Goal: Task Accomplishment & Management: Use online tool/utility

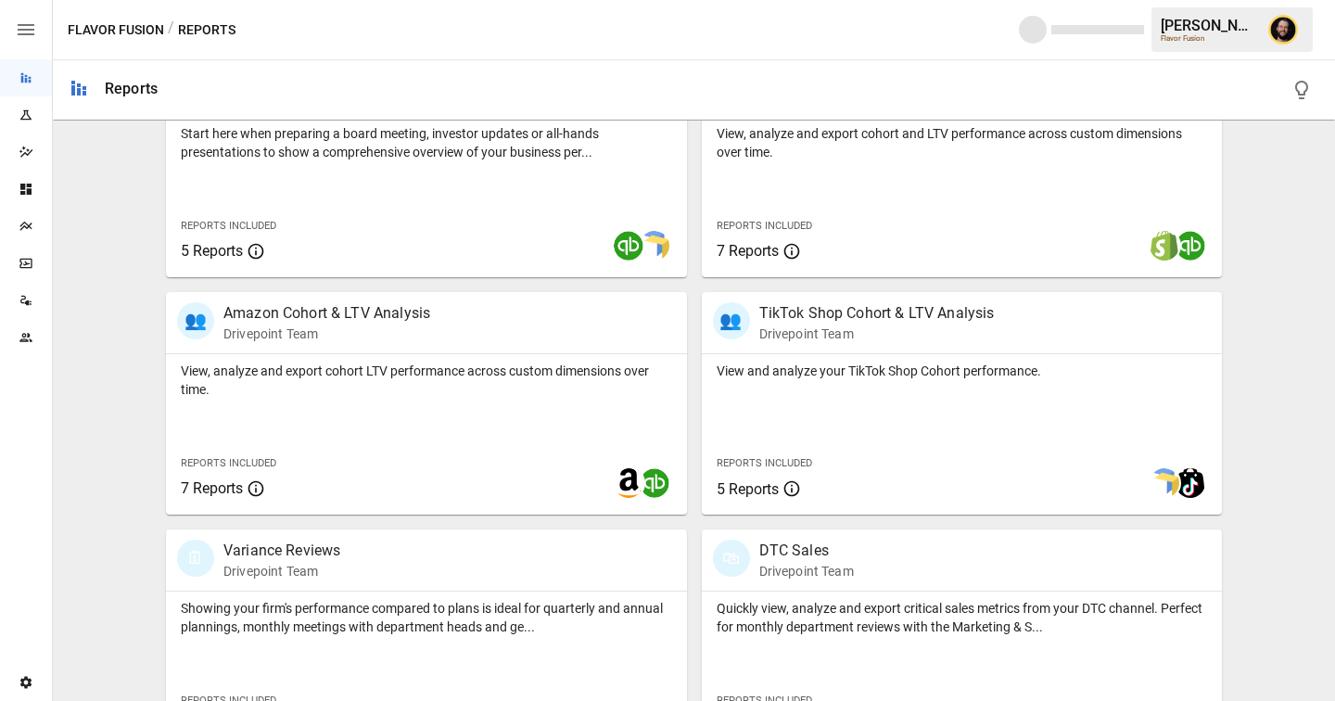
scroll to position [836, 0]
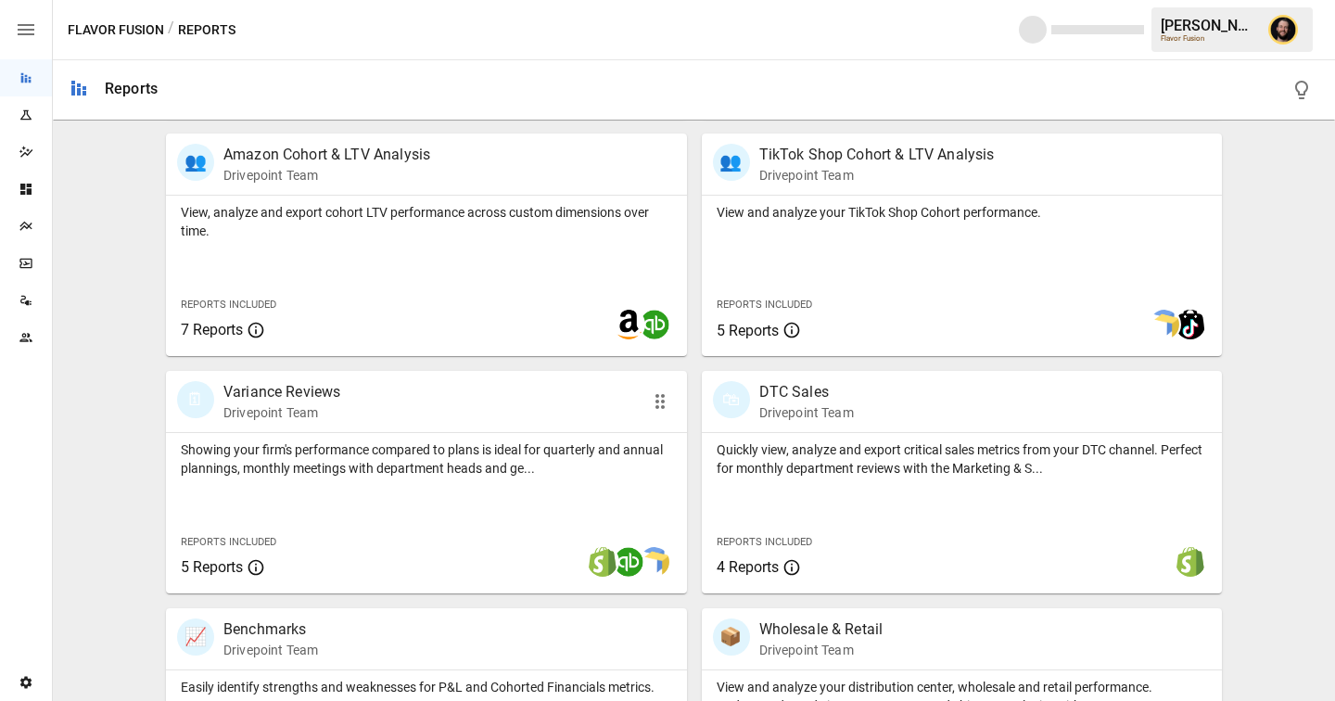
click at [360, 443] on p "Showing your firm's performance compared to plans is ideal for quarterly and an…" at bounding box center [426, 458] width 491 height 37
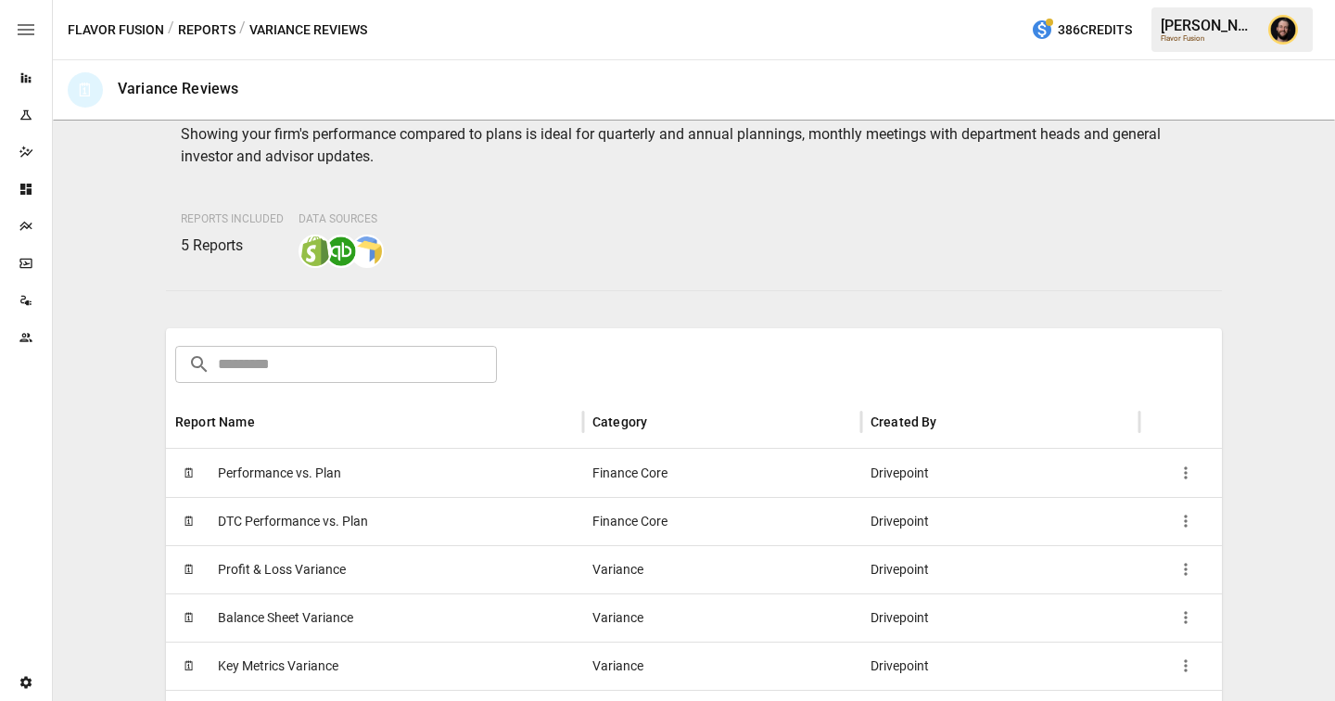
scroll to position [97, 0]
click at [340, 575] on span "Profit & Loss Variance" at bounding box center [282, 567] width 128 height 47
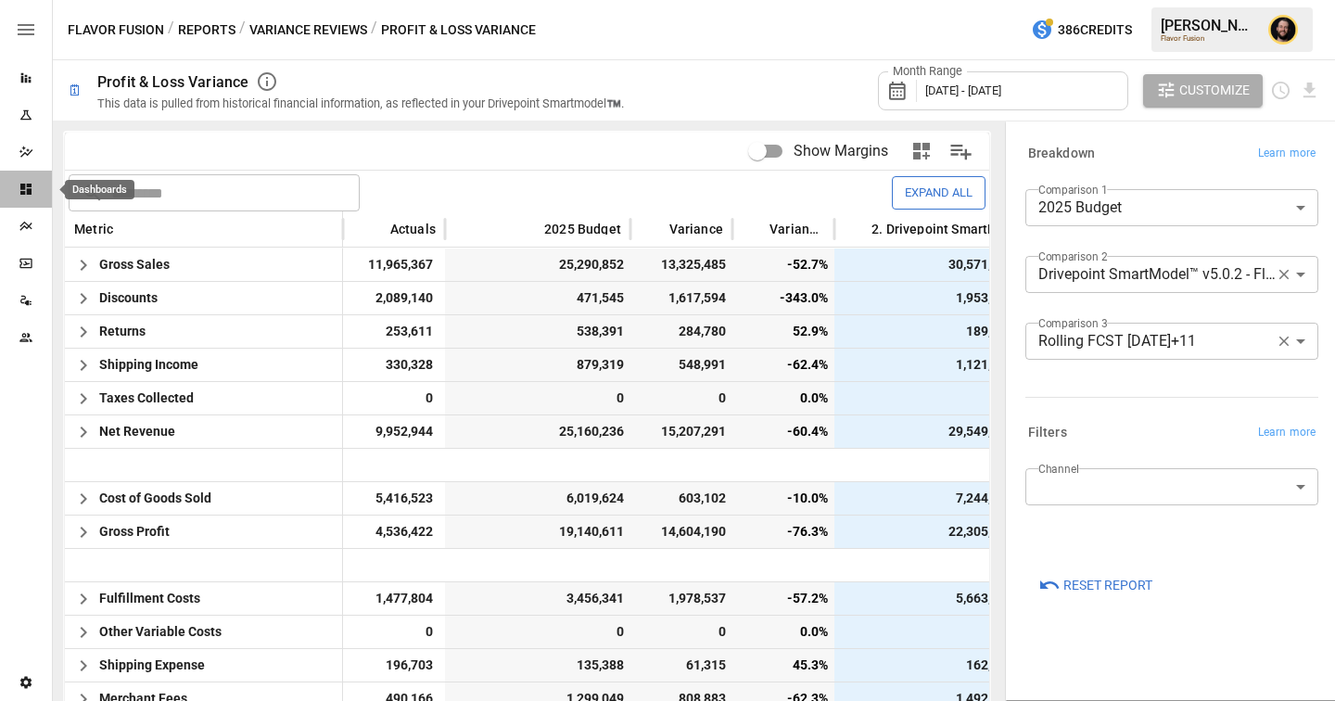
click at [23, 189] on icon "Dashboards" at bounding box center [26, 189] width 15 height 15
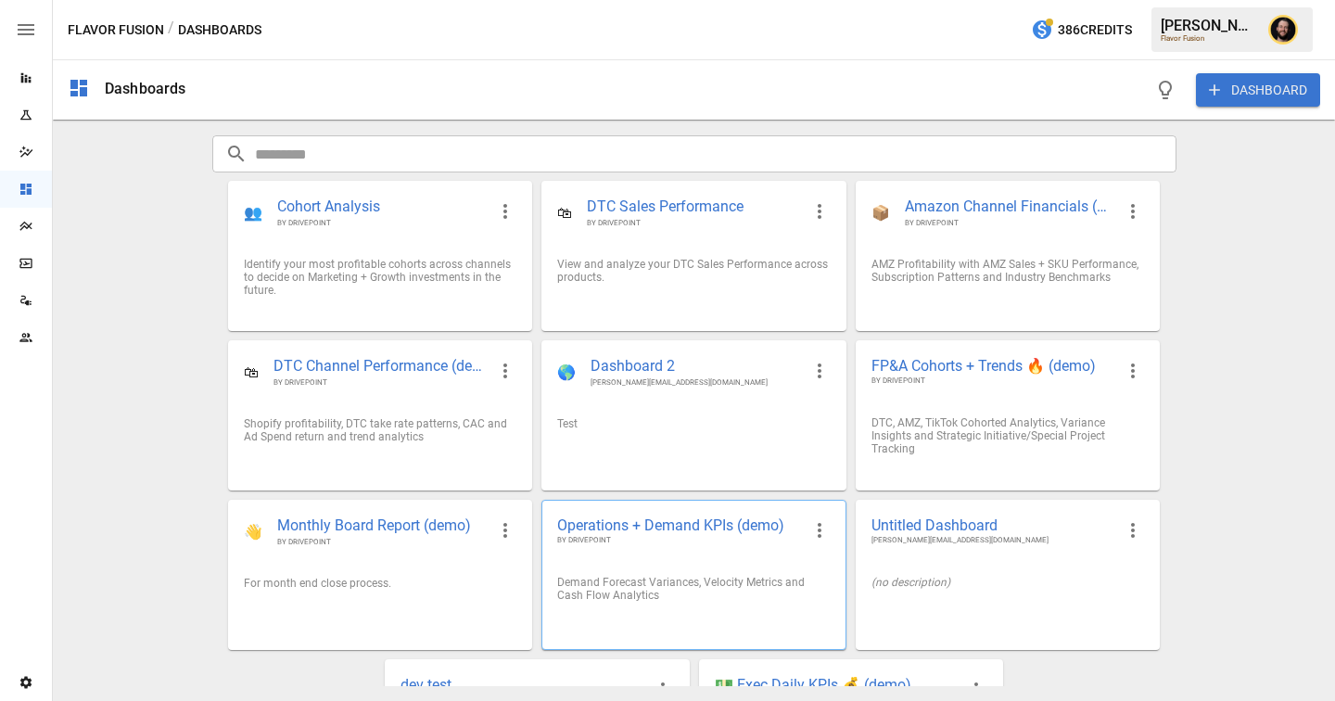
scroll to position [124, 0]
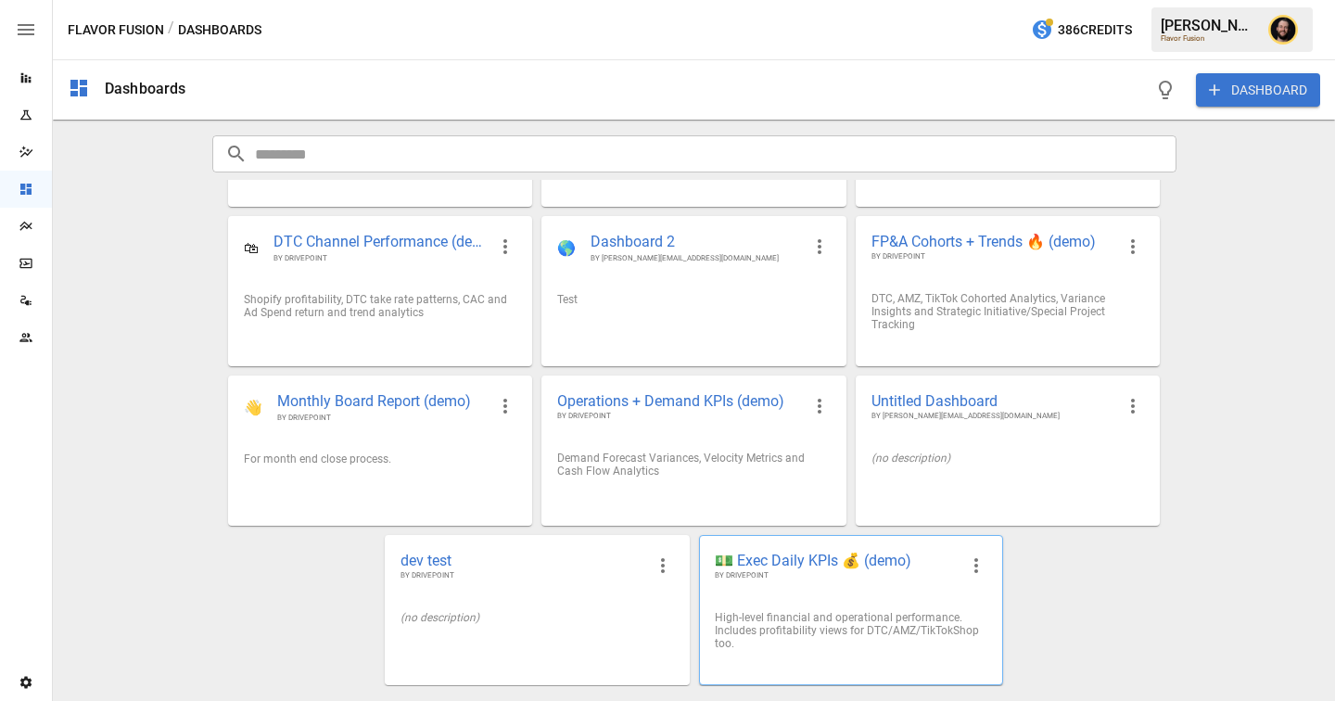
click at [830, 551] on span "💵 Exec Daily KPIs 💰 (demo)" at bounding box center [836, 560] width 243 height 19
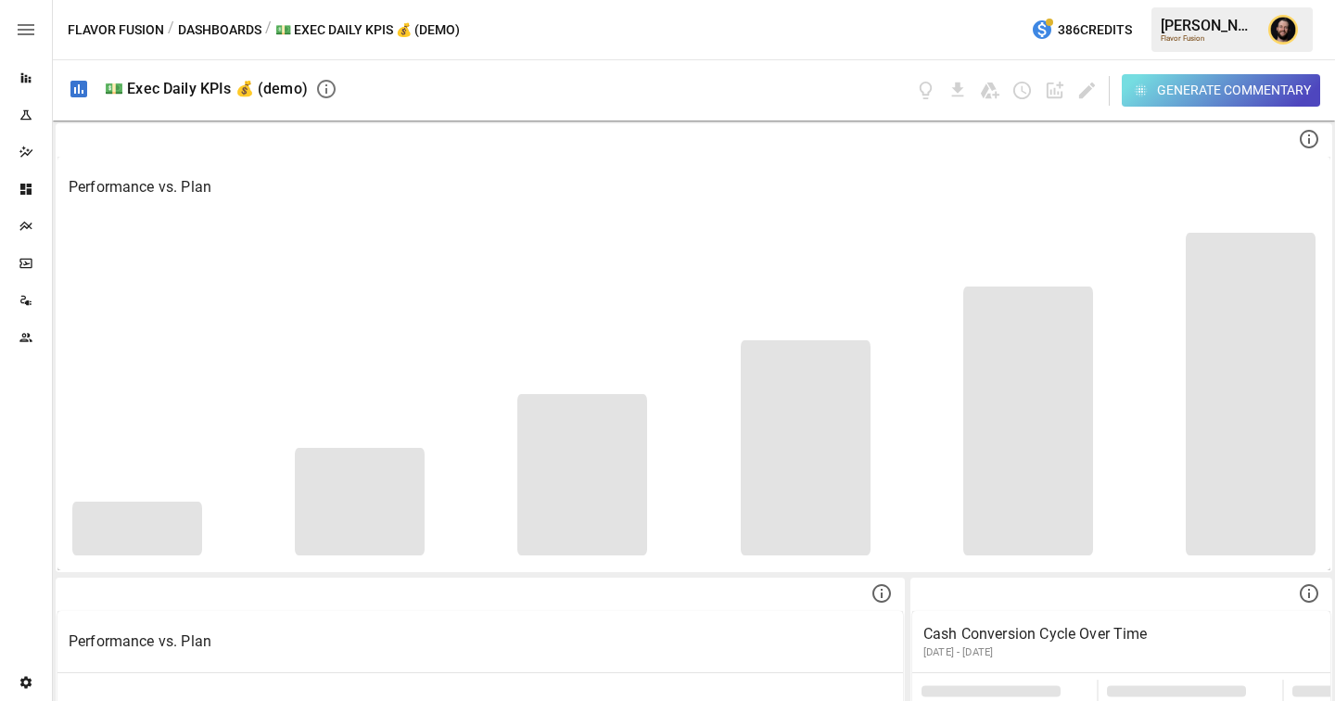
click at [1202, 96] on div "Generate Commentary" at bounding box center [1234, 90] width 154 height 23
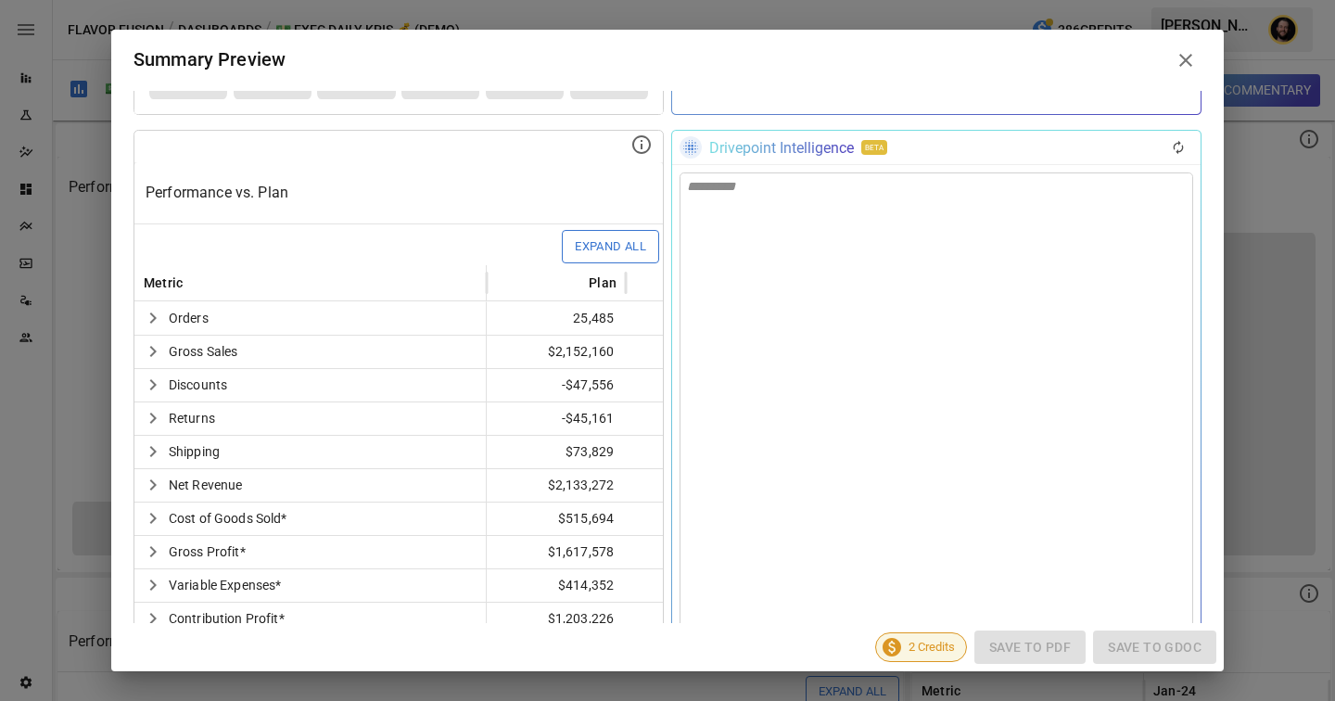
scroll to position [446, 0]
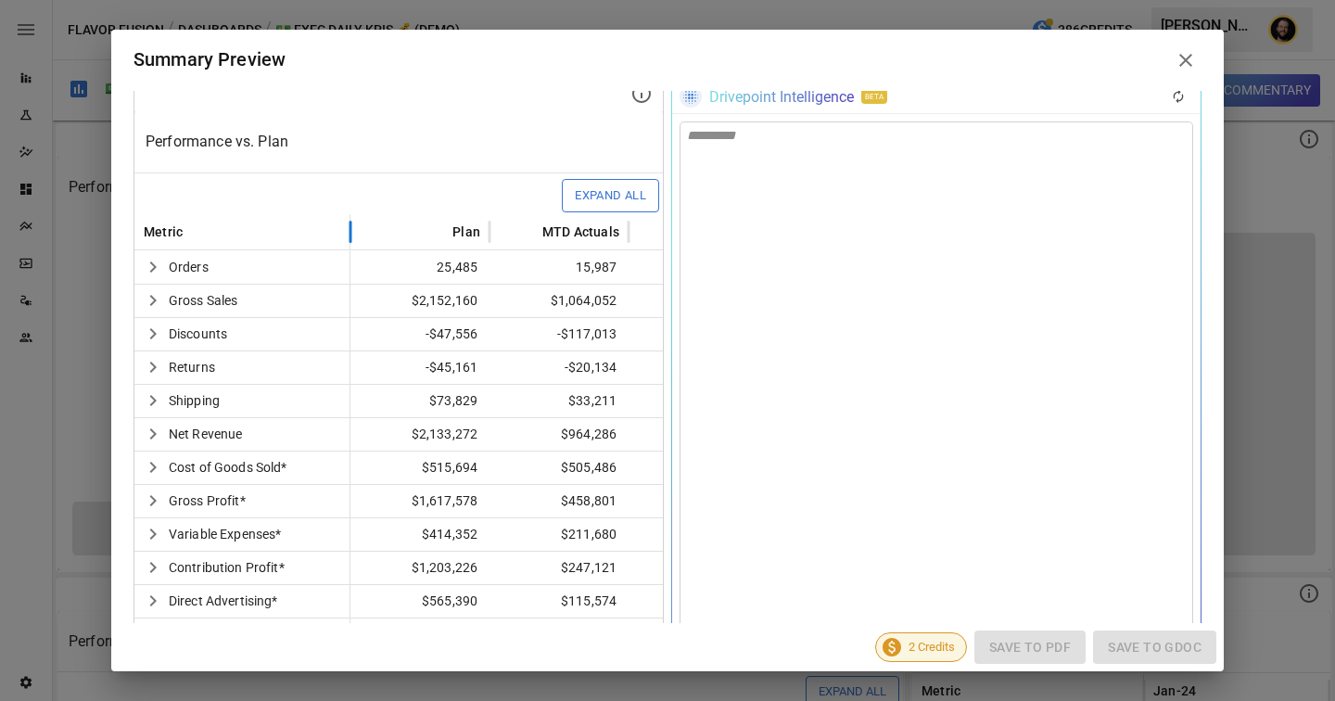
drag, startPoint x: 486, startPoint y: 228, endPoint x: 349, endPoint y: 236, distance: 137.4
click at [349, 236] on div at bounding box center [350, 231] width 9 height 36
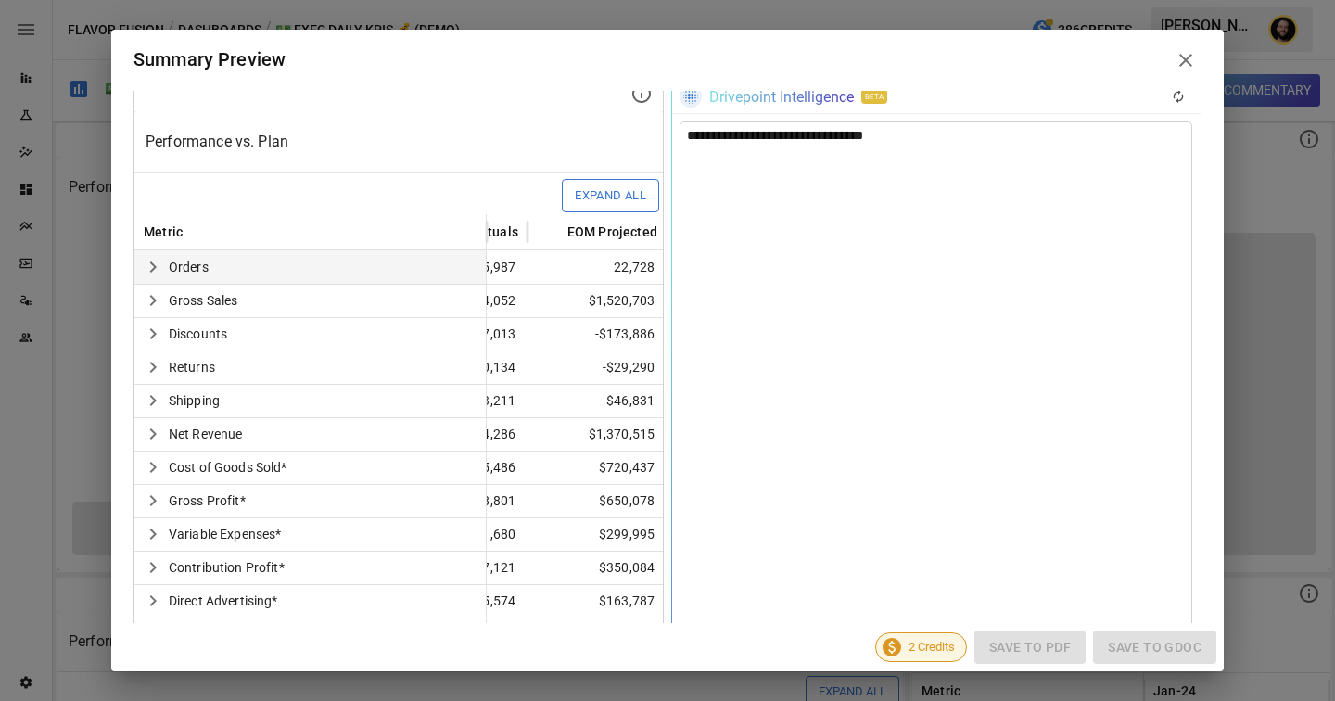
scroll to position [0, 242]
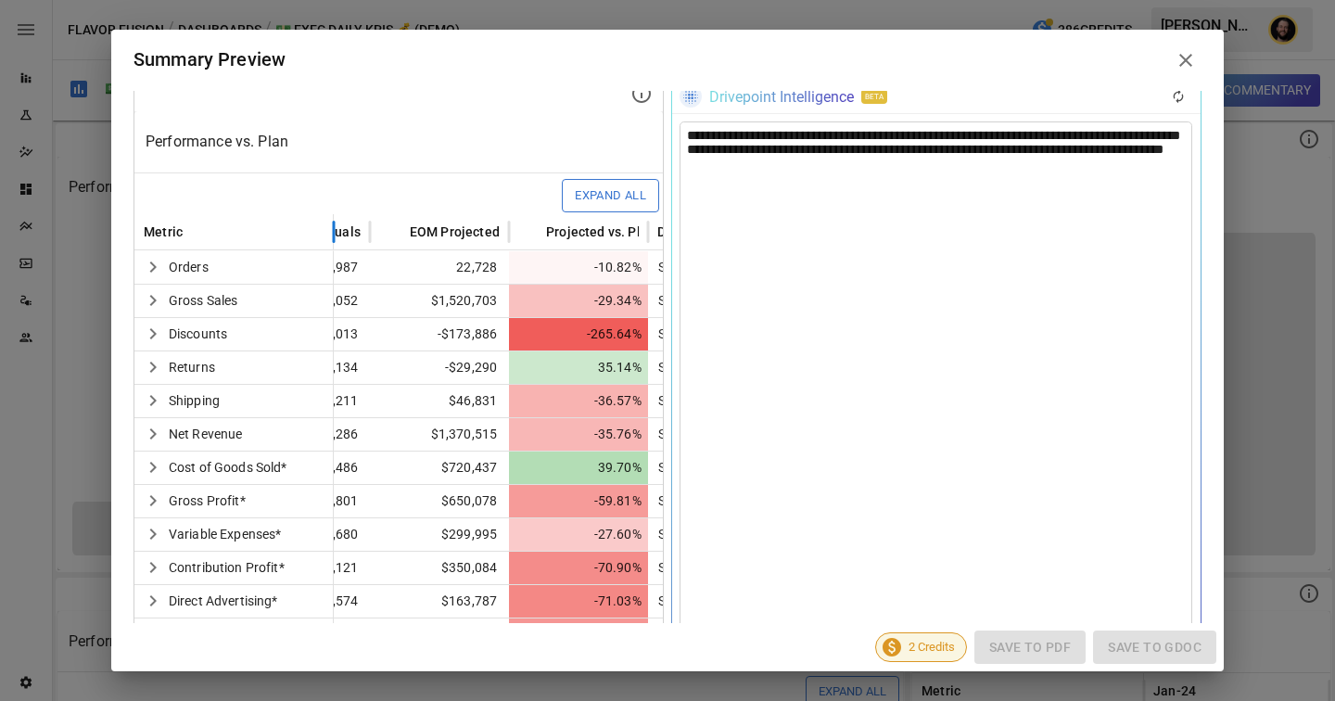
drag, startPoint x: 484, startPoint y: 225, endPoint x: 331, endPoint y: 230, distance: 153.1
click at [331, 230] on div at bounding box center [333, 231] width 9 height 36
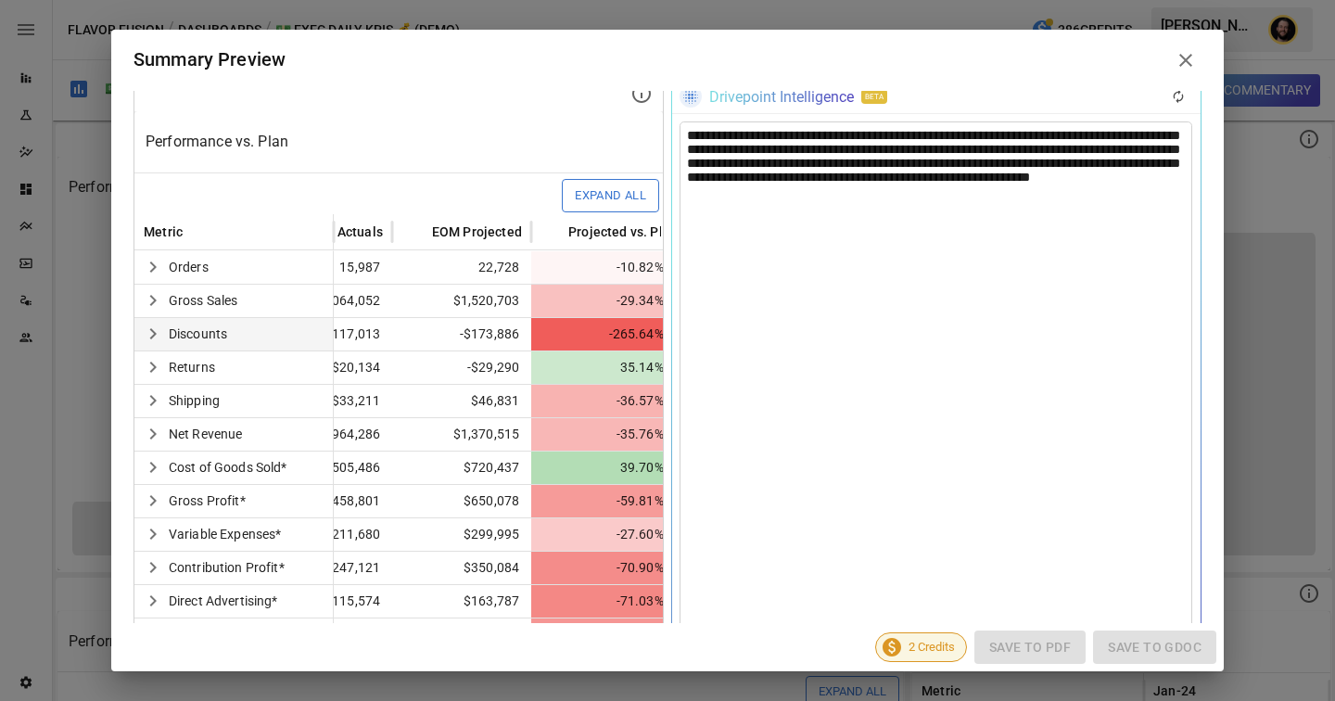
scroll to position [0, 217]
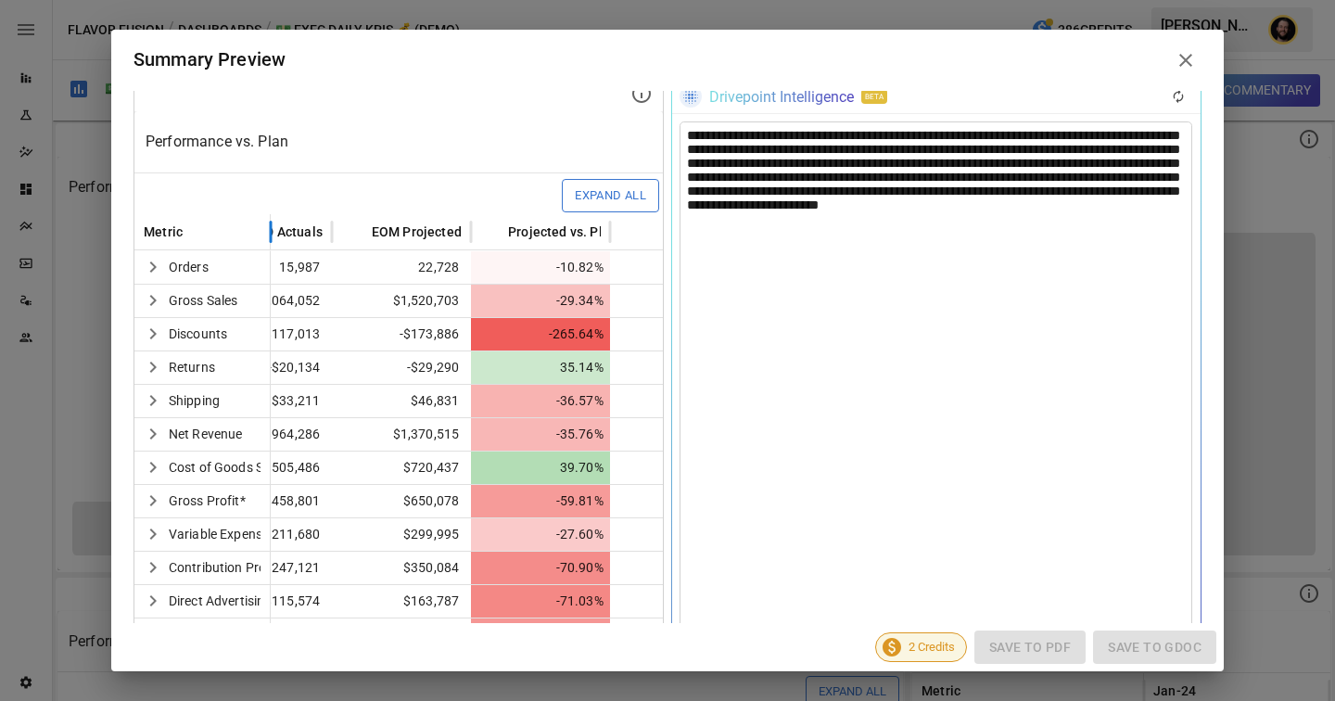
drag, startPoint x: 481, startPoint y: 235, endPoint x: 267, endPoint y: 249, distance: 214.7
click at [267, 249] on div at bounding box center [270, 231] width 9 height 36
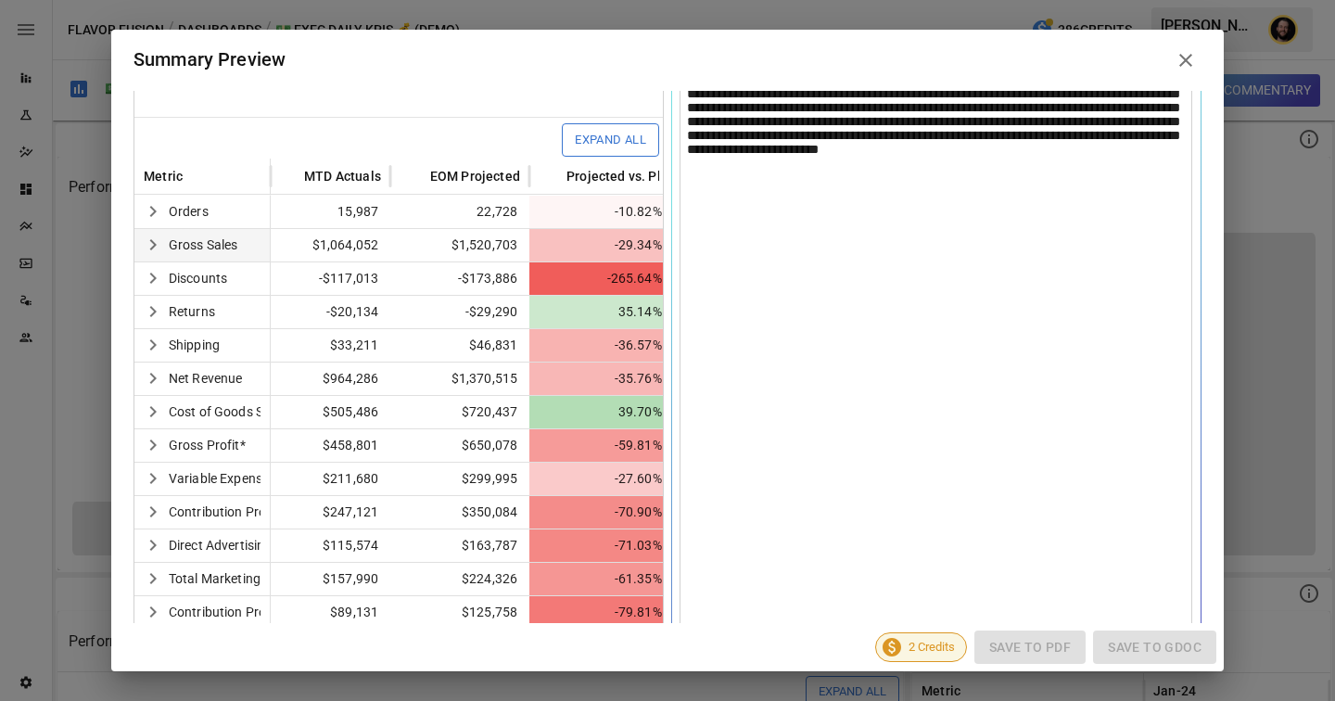
scroll to position [506, 0]
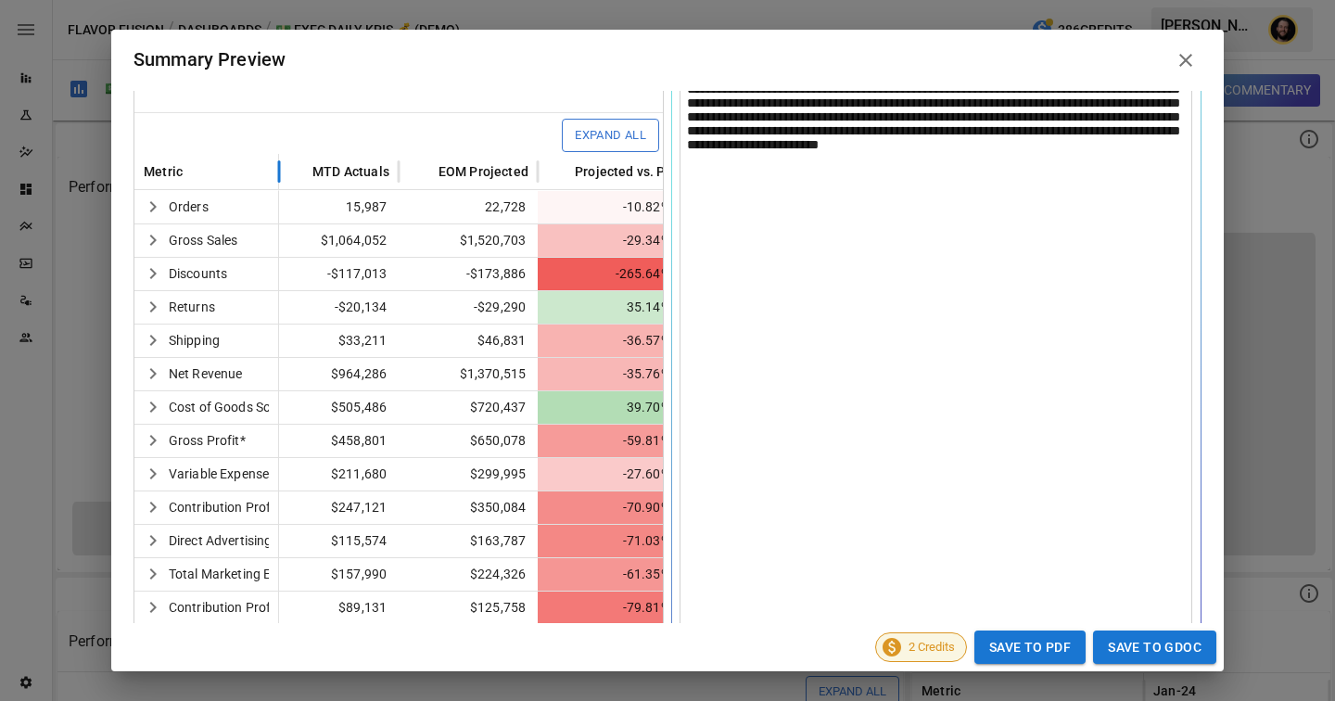
click at [278, 162] on div at bounding box center [278, 171] width 9 height 36
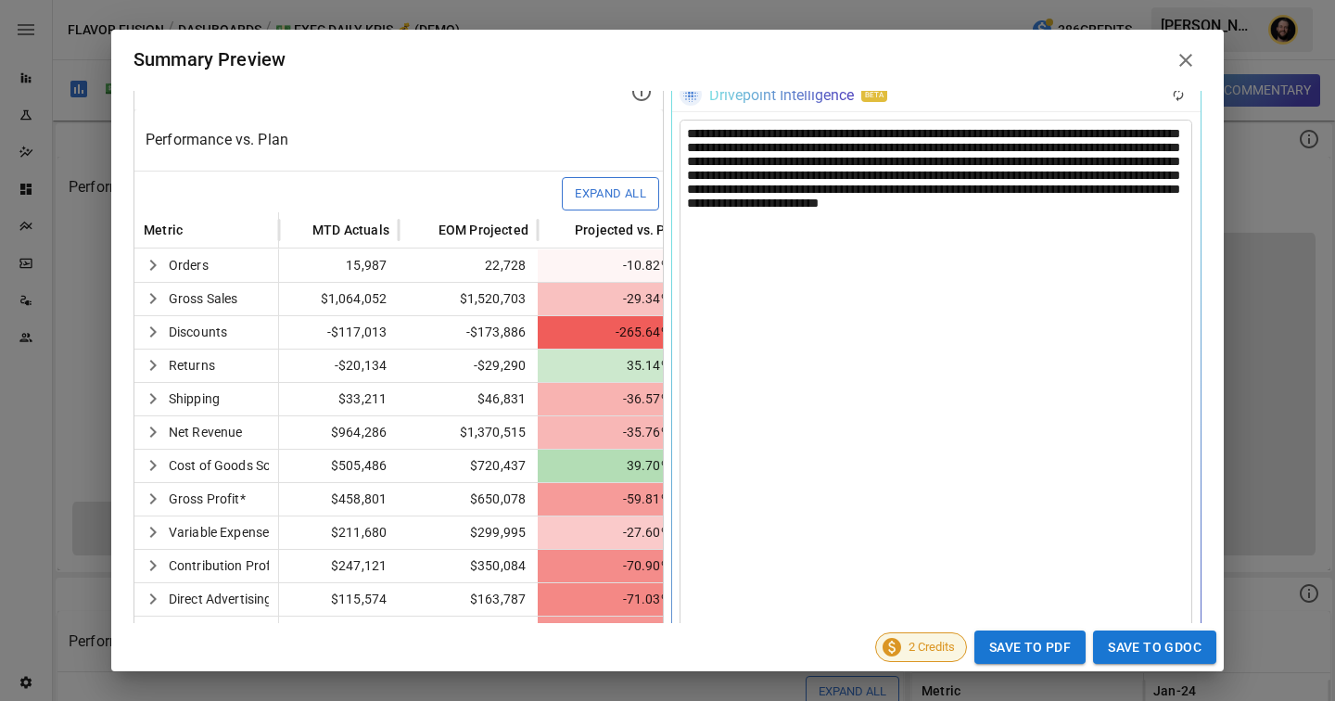
scroll to position [437, 0]
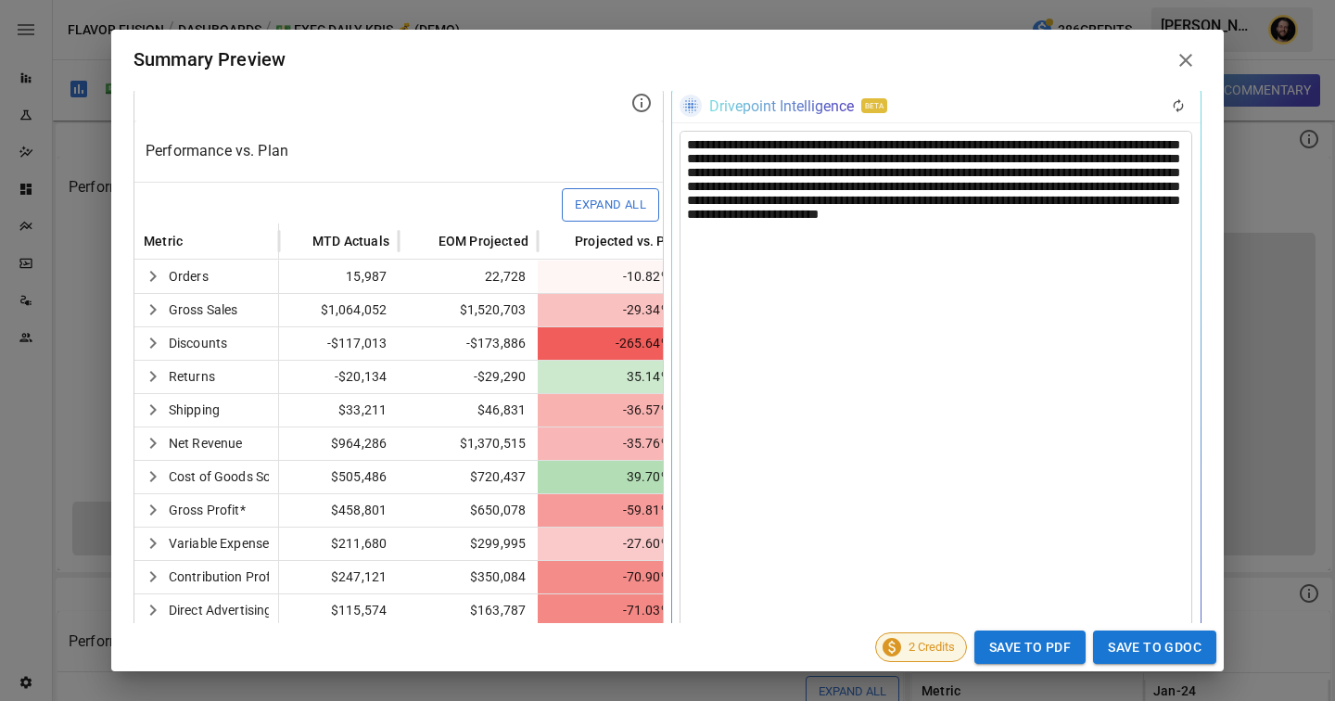
click at [1099, 181] on div "**********" at bounding box center [936, 445] width 513 height 629
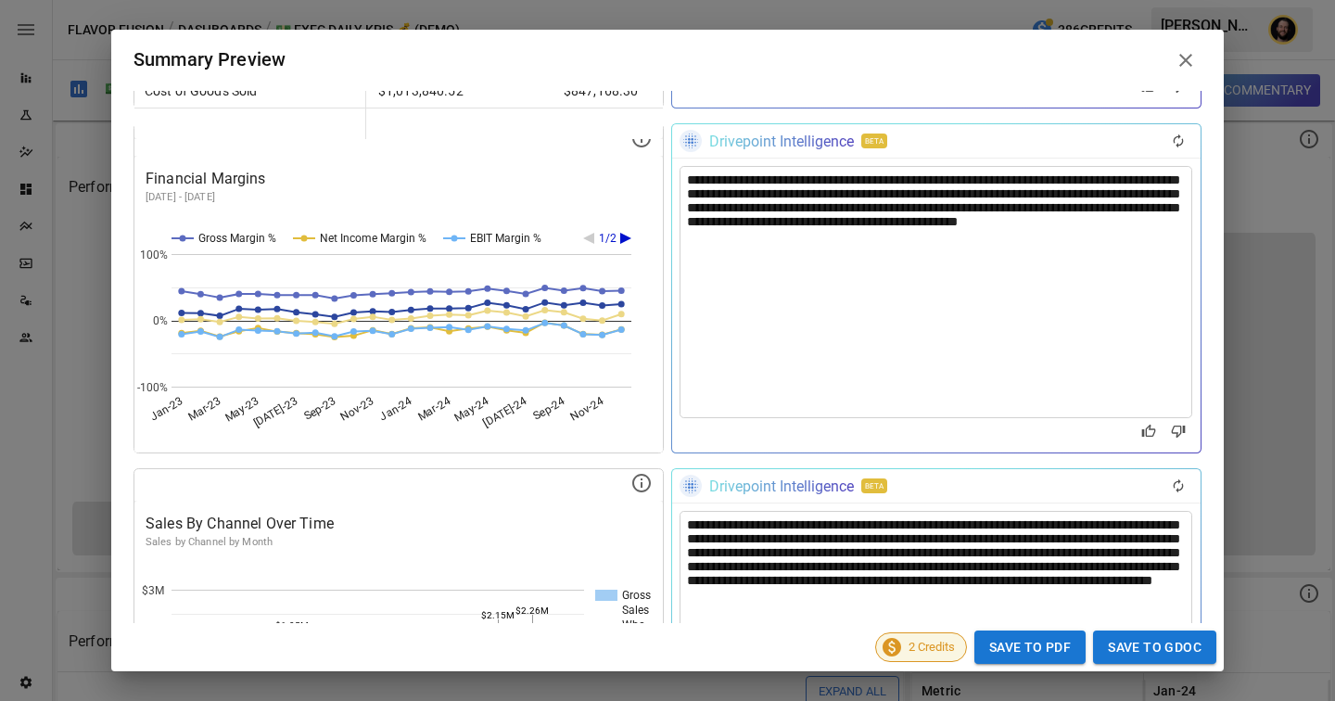
scroll to position [2050, 0]
